Goal: Transaction & Acquisition: Download file/media

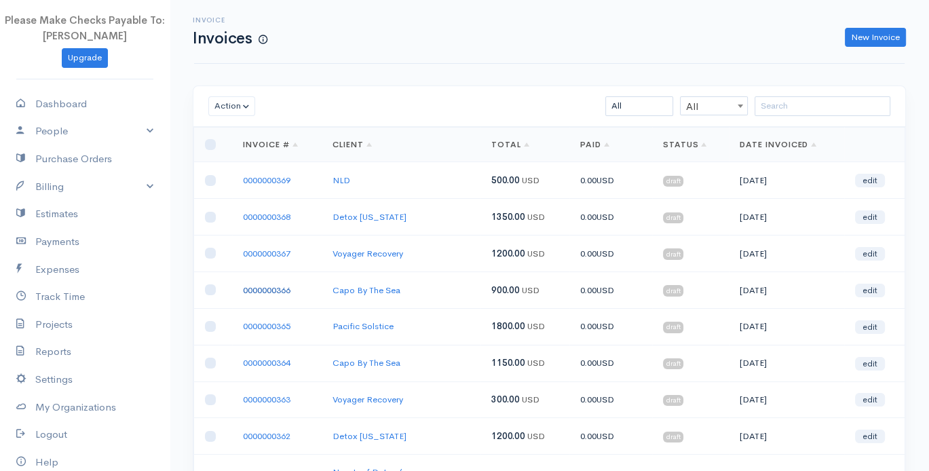
click at [255, 284] on link "0000000366" at bounding box center [266, 290] width 47 height 12
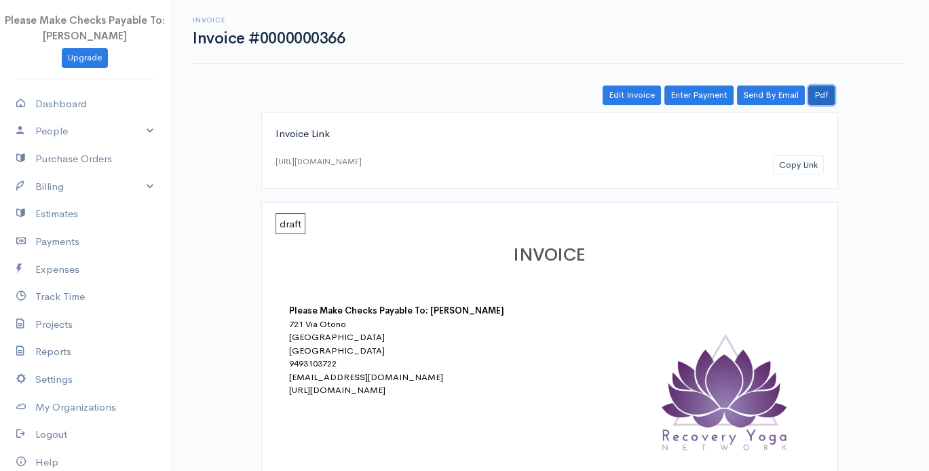
click at [825, 97] on link "Pdf" at bounding box center [821, 95] width 26 height 20
click at [118, 94] on link "Dashboard" at bounding box center [85, 104] width 170 height 28
select select "thistoyear"
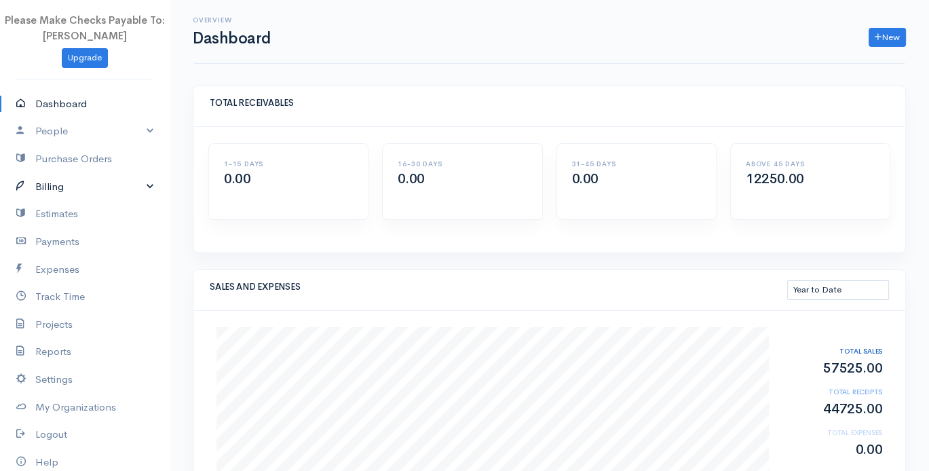
click at [53, 186] on link "Billing" at bounding box center [85, 187] width 170 height 28
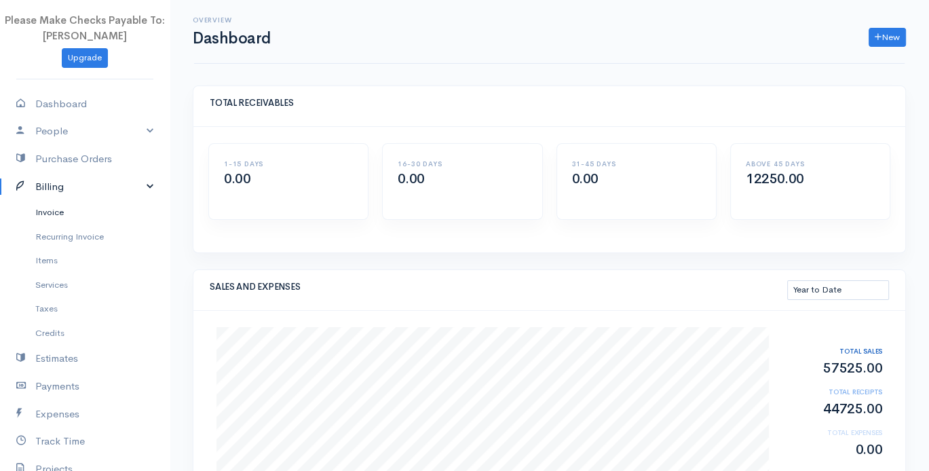
click at [65, 210] on link "Invoice" at bounding box center [85, 212] width 170 height 24
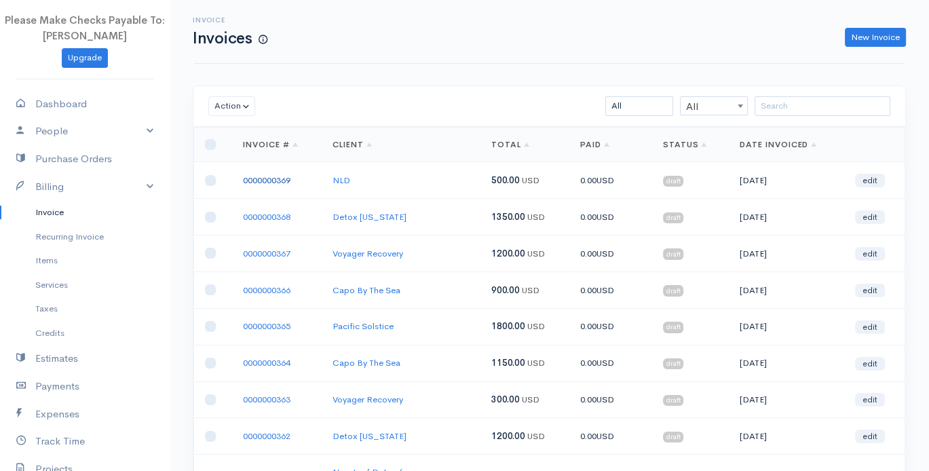
click at [269, 176] on link "0000000369" at bounding box center [266, 180] width 47 height 12
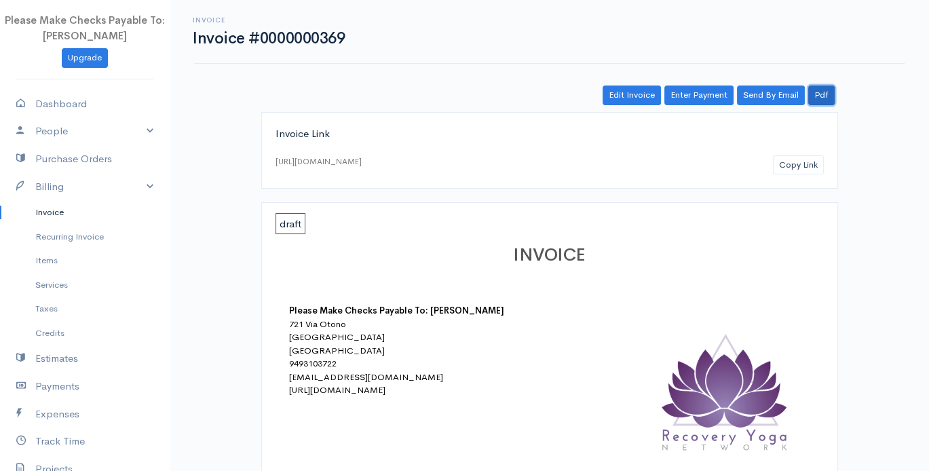
click at [826, 96] on link "Pdf" at bounding box center [821, 95] width 26 height 20
click at [51, 469] on link "Projects" at bounding box center [85, 469] width 170 height 28
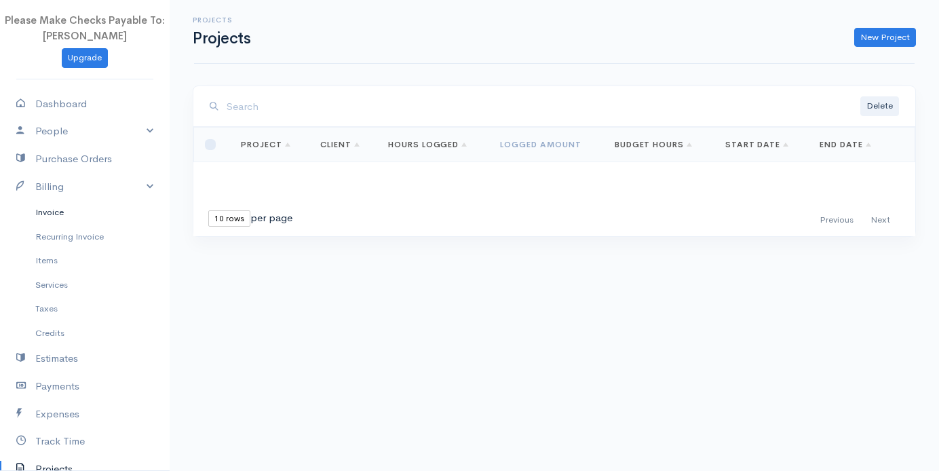
click at [46, 200] on link "Invoice" at bounding box center [85, 212] width 170 height 24
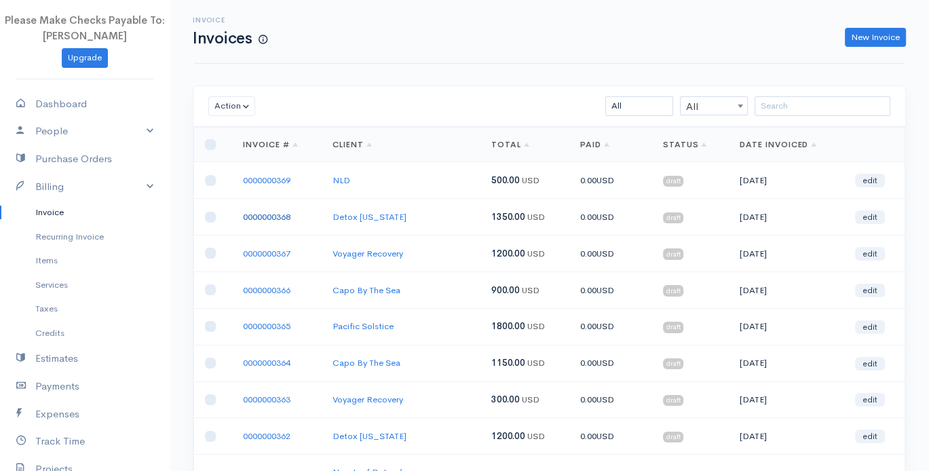
click at [266, 212] on link "0000000368" at bounding box center [266, 217] width 47 height 12
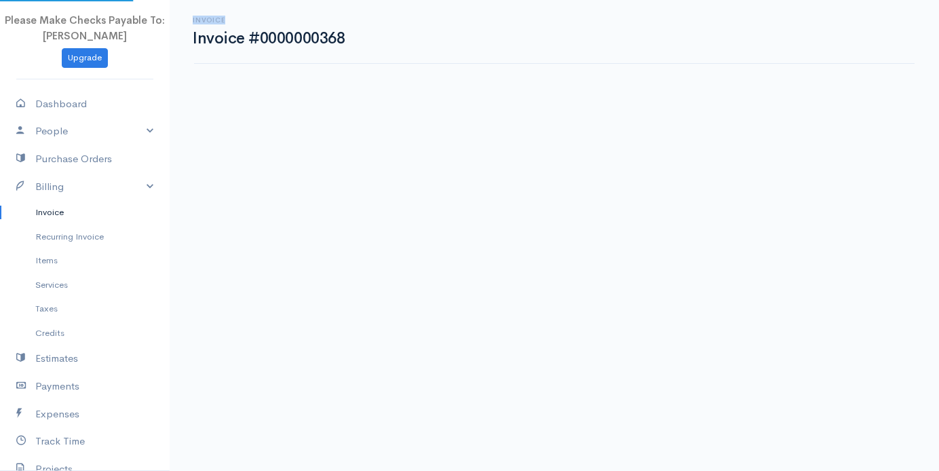
click at [266, 212] on body "Please Make Checks Payable To: [PERSON_NAME] Upgrade Dashboard People Clients V…" at bounding box center [469, 235] width 939 height 471
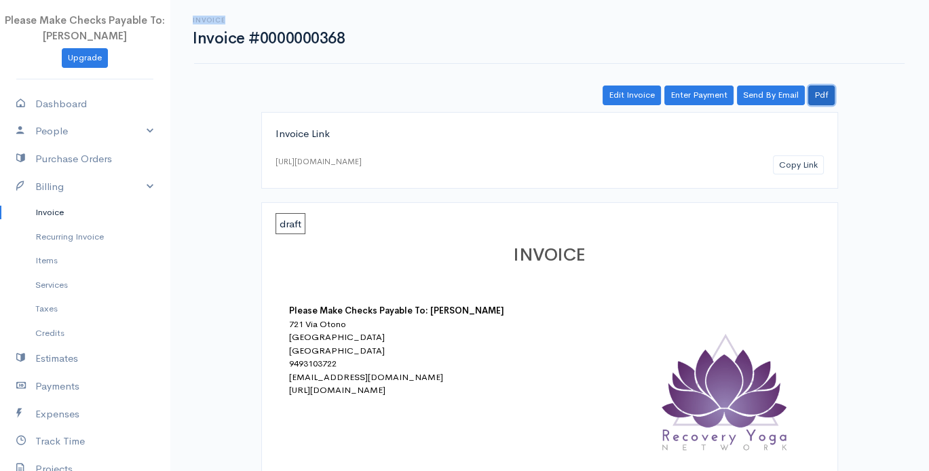
click at [824, 93] on link "Pdf" at bounding box center [821, 95] width 26 height 20
drag, startPoint x: 246, startPoint y: 128, endPoint x: 232, endPoint y: 128, distance: 14.2
click at [53, 187] on link "Billing" at bounding box center [85, 187] width 170 height 28
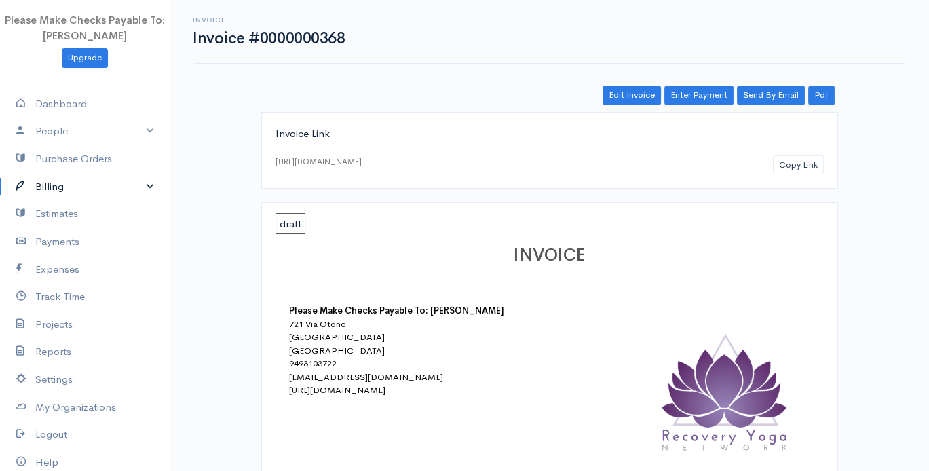
click at [54, 177] on link "Billing" at bounding box center [85, 187] width 170 height 28
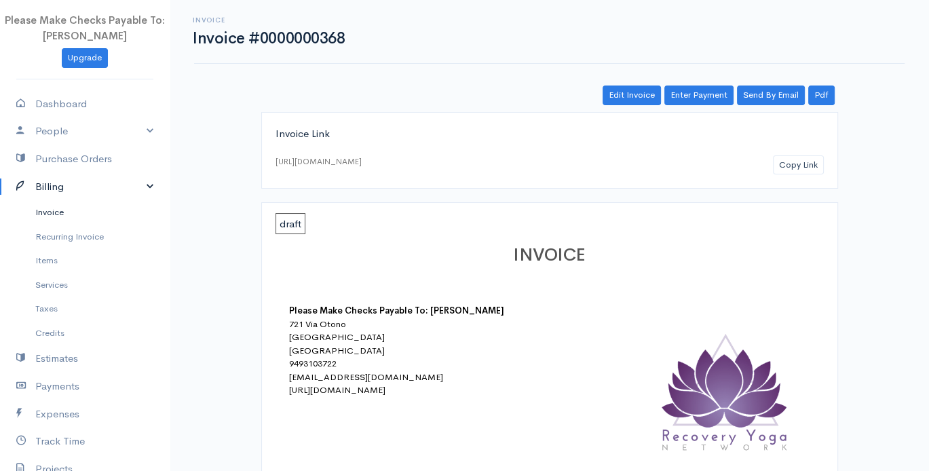
click at [54, 208] on link "Invoice" at bounding box center [85, 212] width 170 height 24
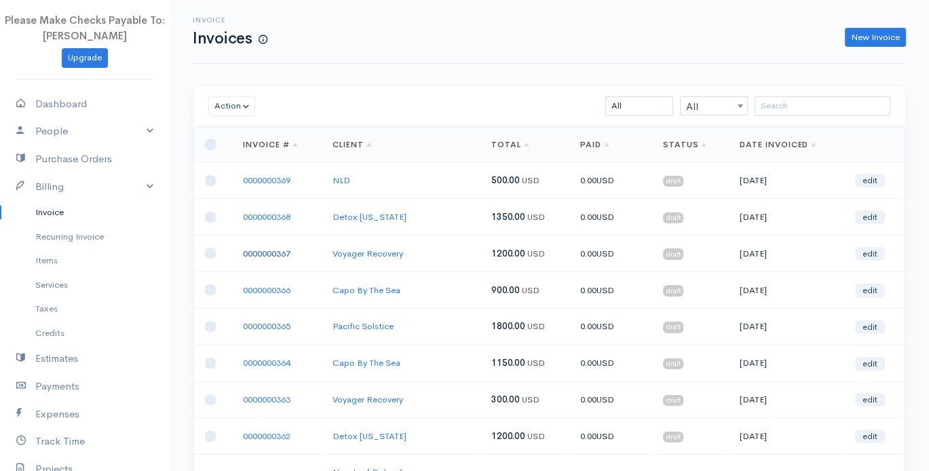
click at [271, 250] on link "0000000367" at bounding box center [266, 254] width 47 height 12
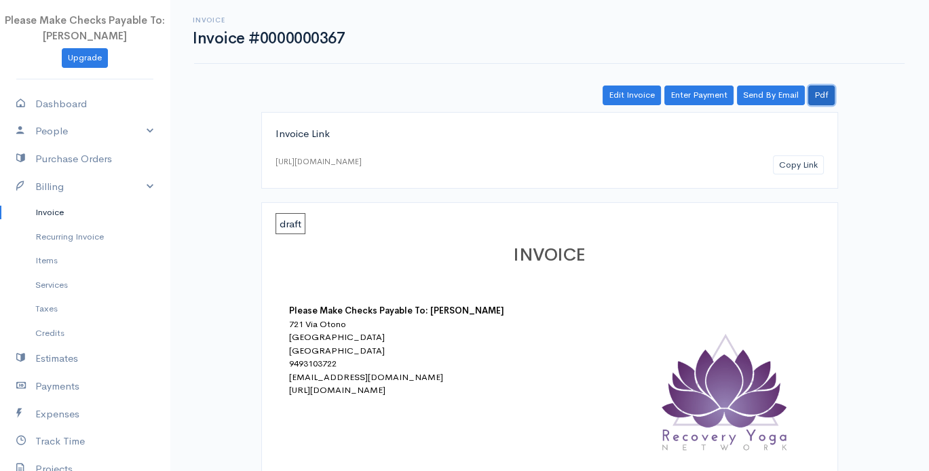
click at [823, 98] on link "Pdf" at bounding box center [821, 95] width 26 height 20
